Goal: Task Accomplishment & Management: Use online tool/utility

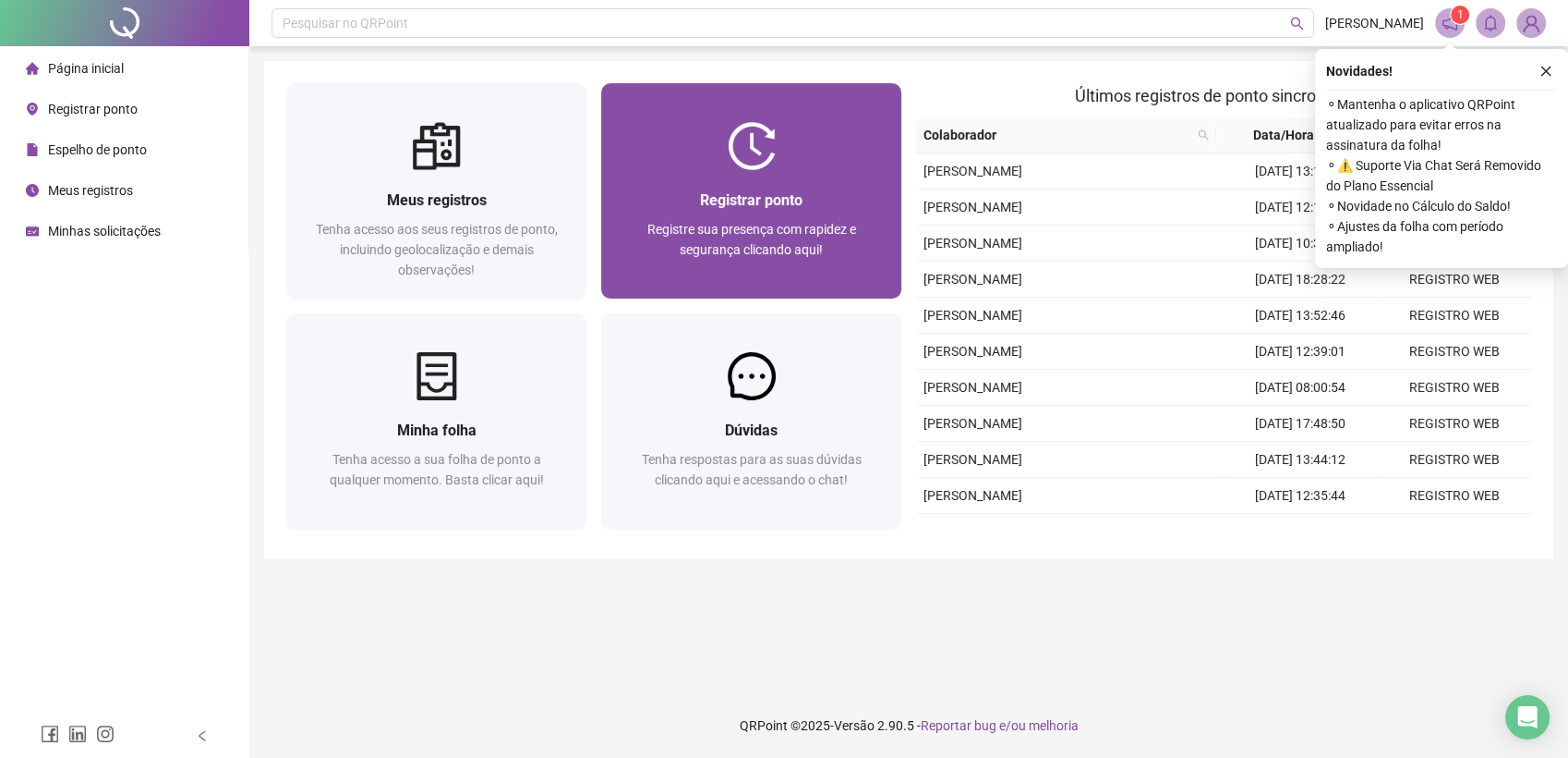
click at [661, 208] on div "Registrar ponto" at bounding box center [752, 201] width 256 height 23
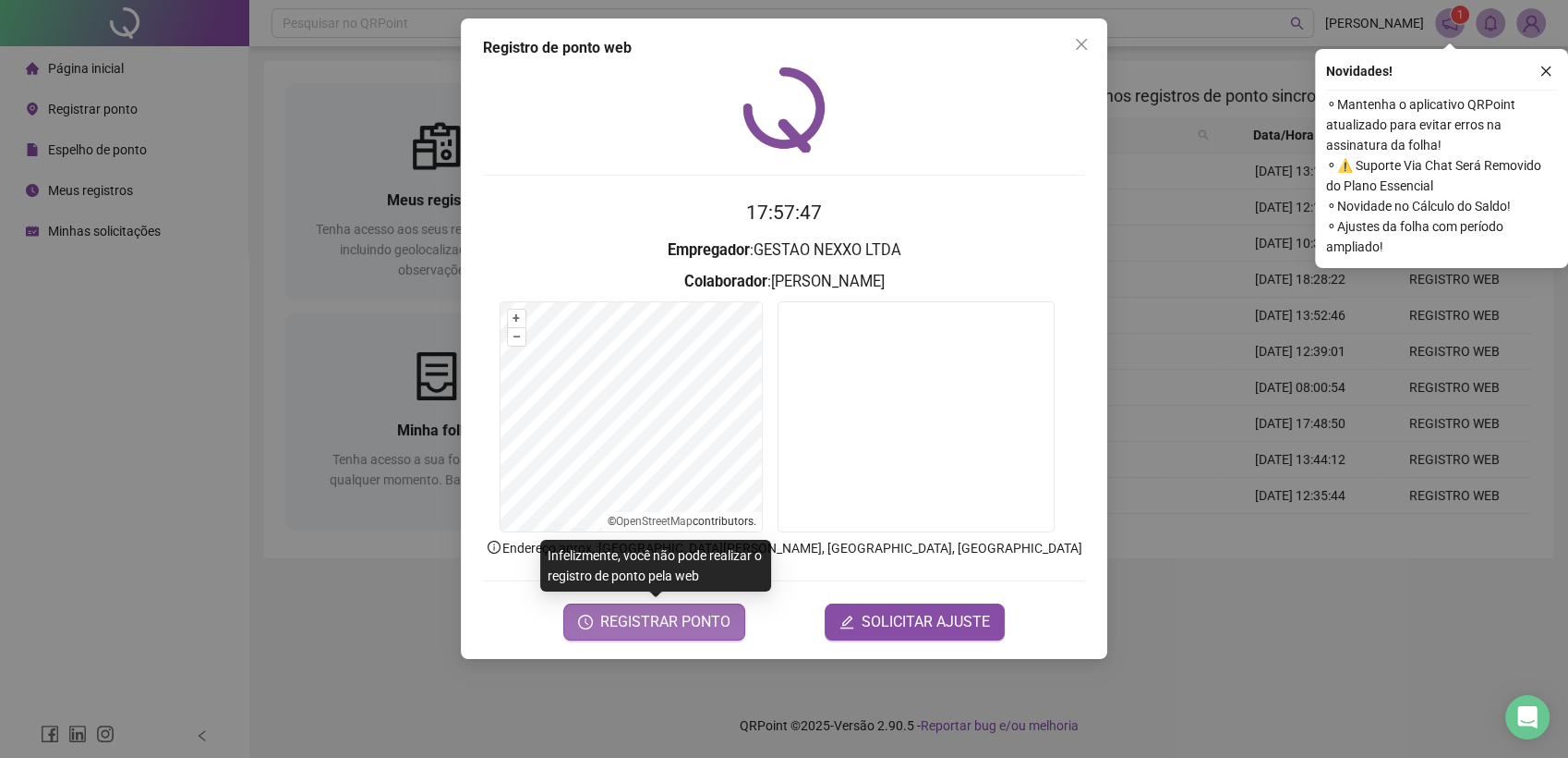
click at [680, 627] on span "REGISTRAR PONTO" at bounding box center [665, 621] width 130 height 22
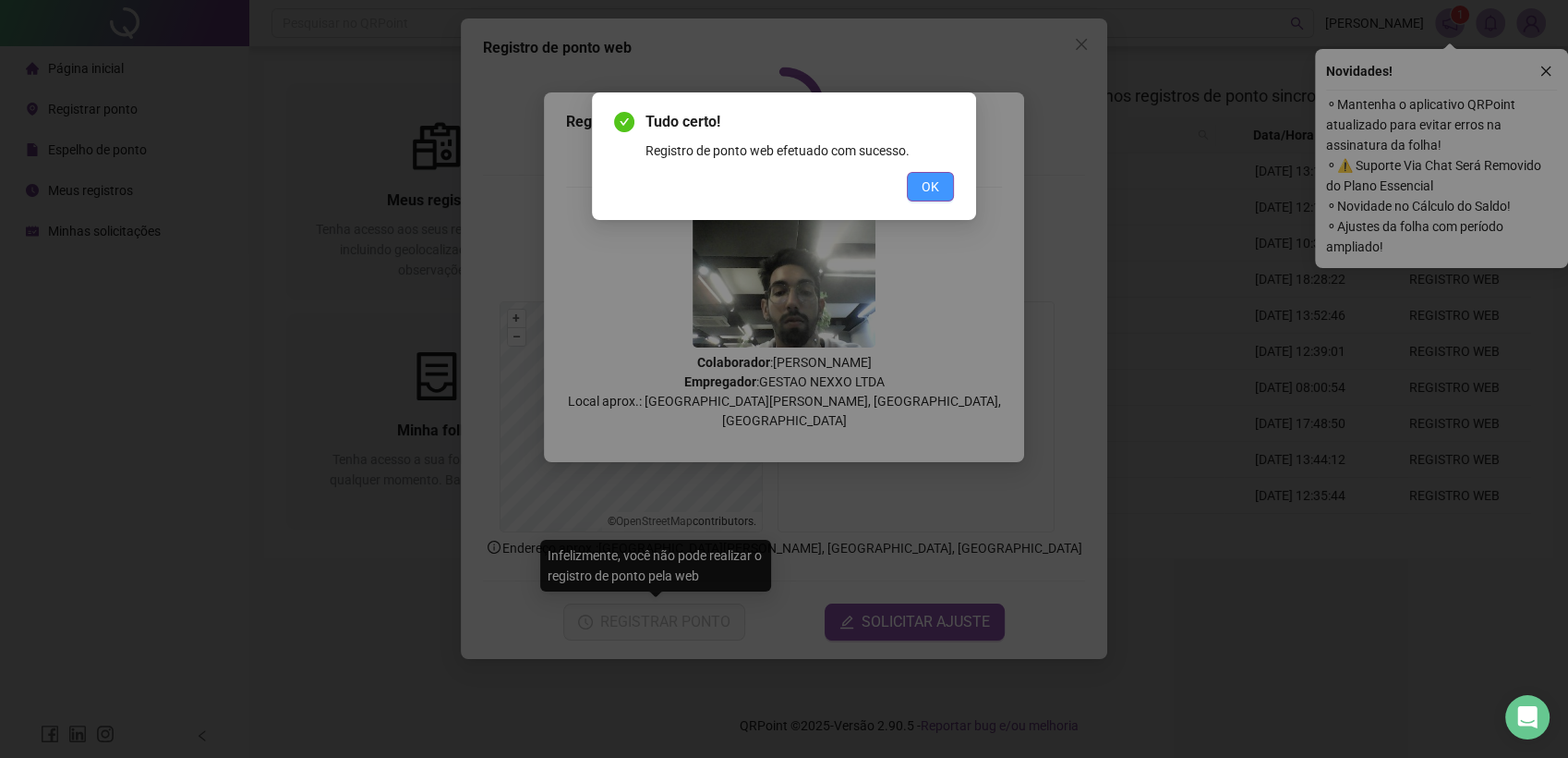
click at [925, 190] on span "OK" at bounding box center [931, 186] width 18 height 21
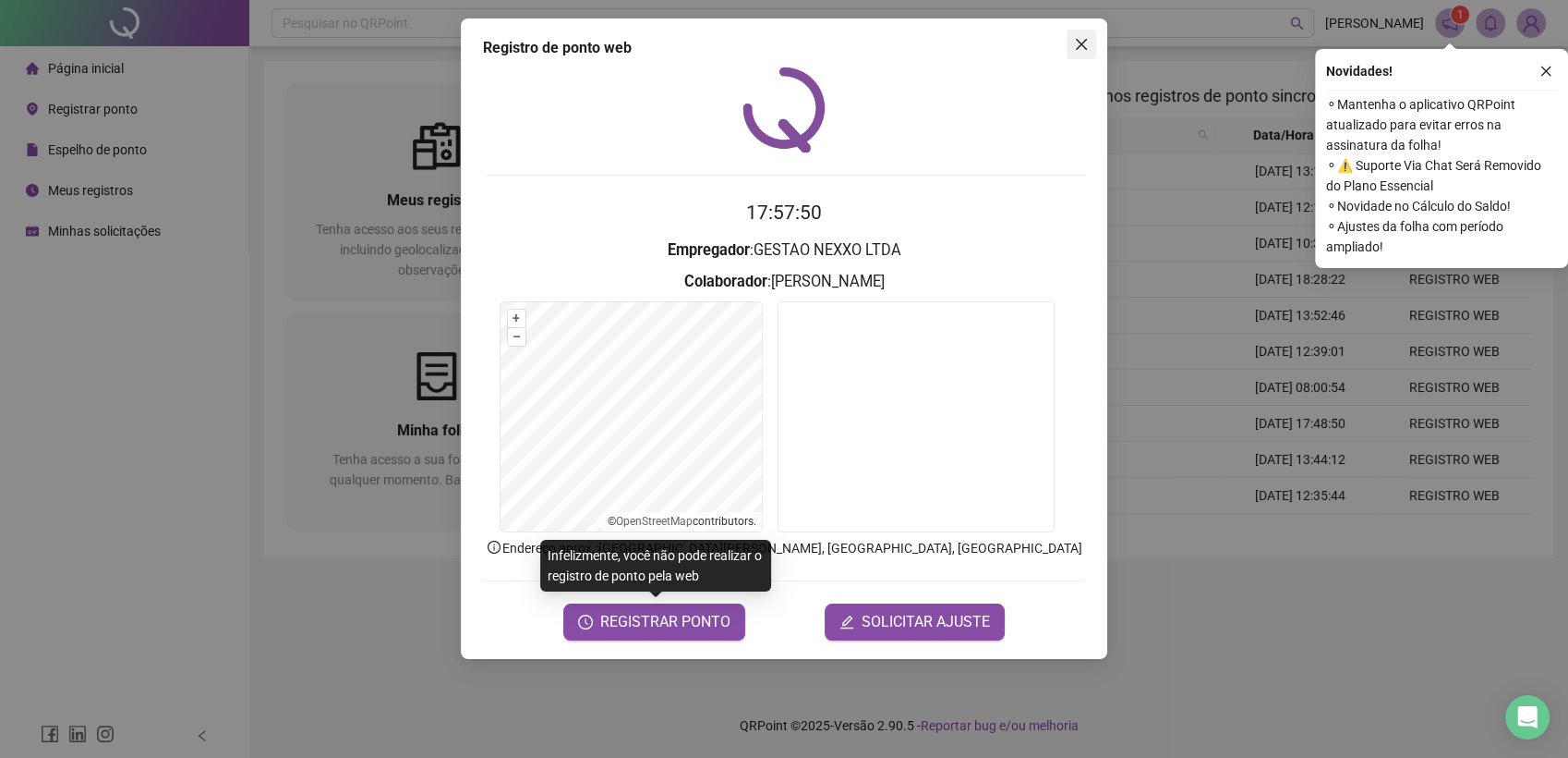
click at [1079, 47] on icon "close" at bounding box center [1081, 44] width 15 height 15
